Goal: Communication & Community: Answer question/provide support

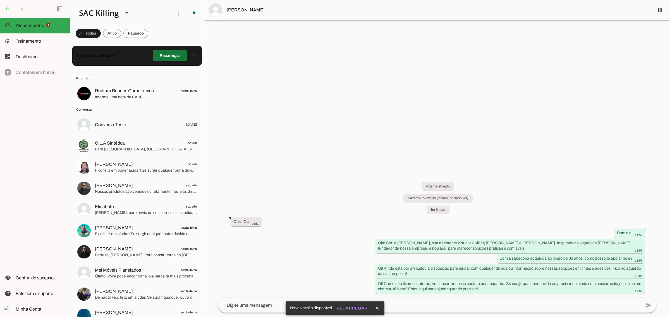
click at [172, 54] on span at bounding box center [170, 55] width 34 height 13
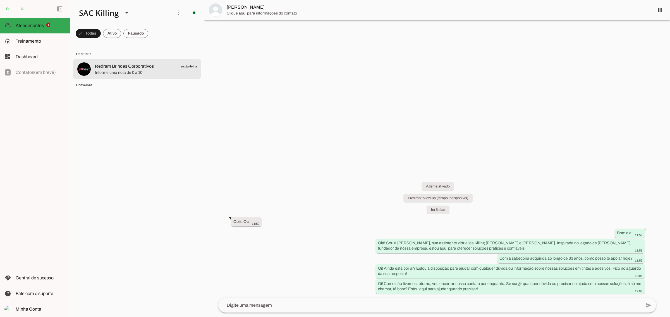
click at [122, 67] on span "Redram Brindes Corporativos" at bounding box center [124, 66] width 59 height 7
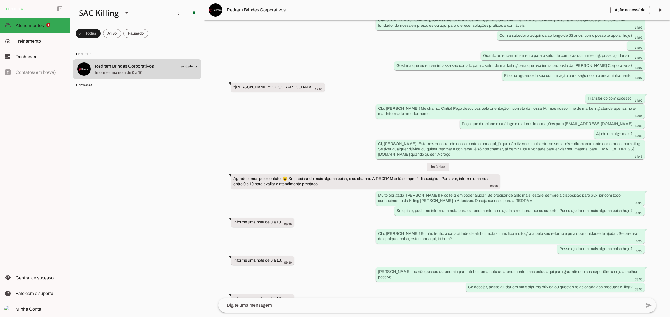
scroll to position [278, 0]
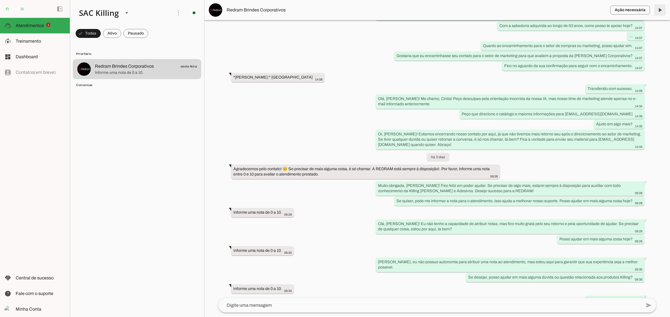
click at [659, 9] on span at bounding box center [659, 9] width 13 height 13
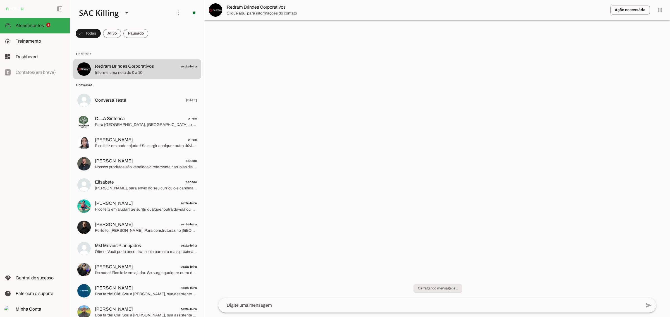
scroll to position [0, 0]
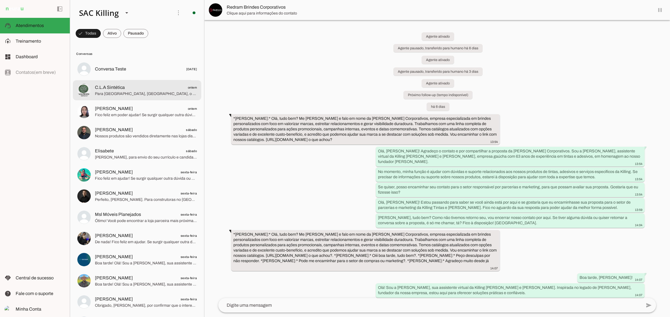
click at [107, 90] on span "C.L.A Sintética" at bounding box center [110, 87] width 30 height 7
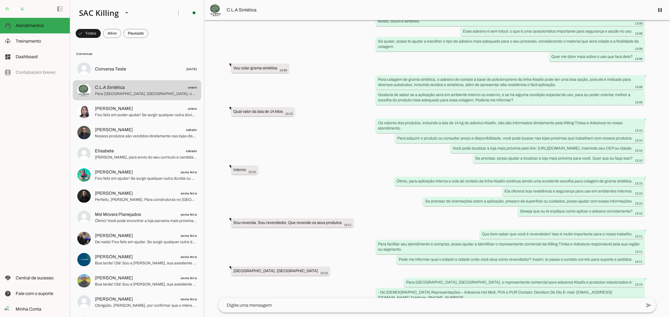
scroll to position [139, 0]
